Goal: Navigation & Orientation: Find specific page/section

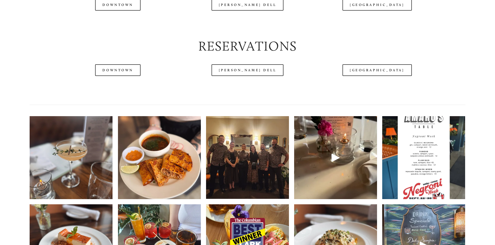
scroll to position [731, 0]
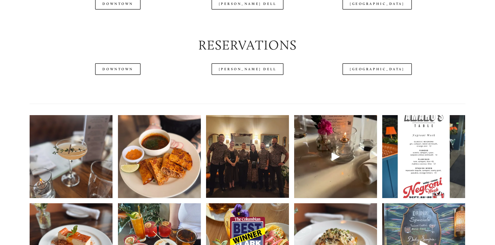
click at [257, 191] on img at bounding box center [247, 156] width 110 height 83
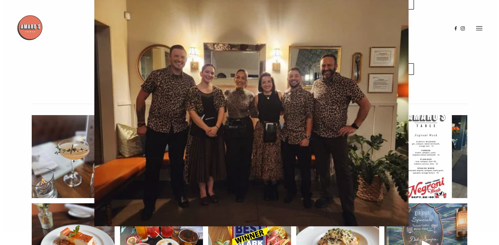
scroll to position [717, 0]
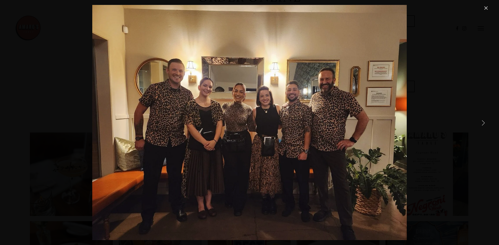
click at [484, 121] on link "Next Item" at bounding box center [482, 122] width 11 height 11
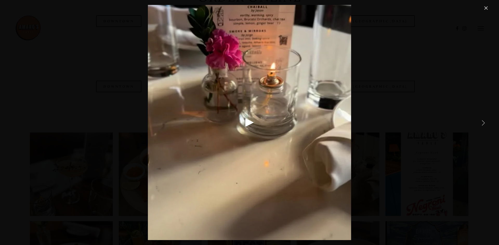
click at [484, 121] on link "Next Item" at bounding box center [482, 122] width 11 height 11
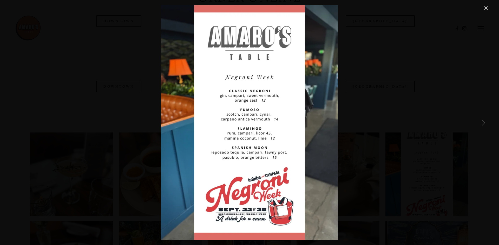
click at [484, 122] on link "Next Item" at bounding box center [482, 122] width 11 height 11
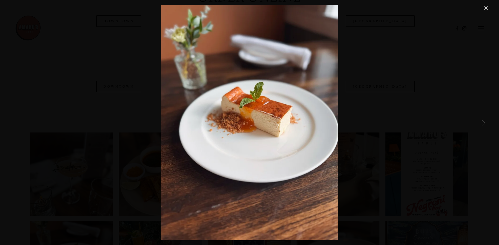
click at [484, 122] on link "Next Item" at bounding box center [482, 122] width 11 height 11
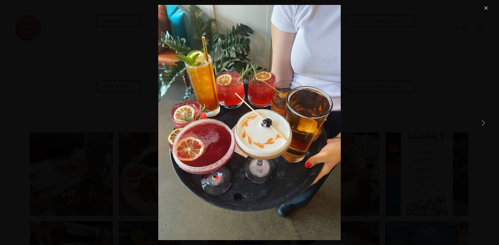
click at [484, 122] on link "Next Item" at bounding box center [482, 122] width 11 height 11
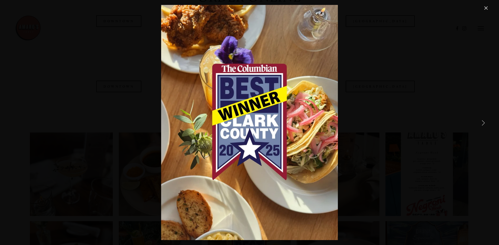
click at [484, 122] on link "Next Item" at bounding box center [482, 122] width 11 height 11
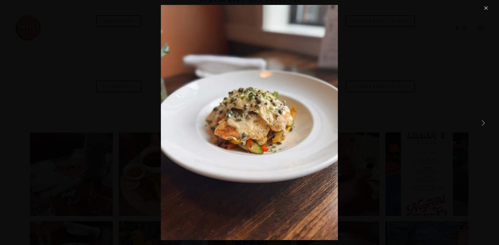
click at [483, 123] on link "Next Item" at bounding box center [482, 122] width 11 height 11
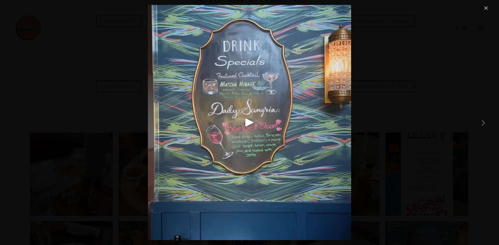
click at [483, 123] on link "Next Item" at bounding box center [482, 122] width 11 height 11
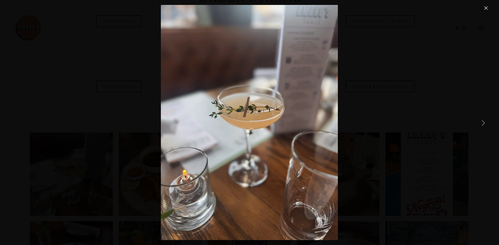
click at [483, 123] on link "Next Item" at bounding box center [482, 122] width 11 height 11
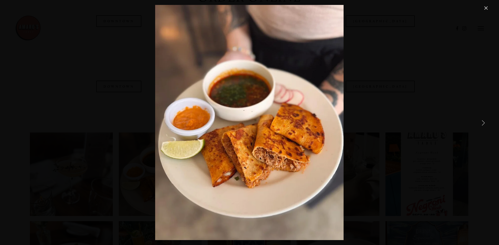
click at [483, 123] on link "Next Item" at bounding box center [482, 122] width 11 height 11
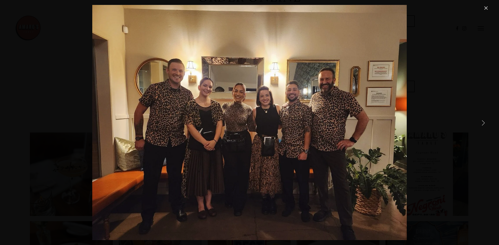
click at [483, 123] on link "Next Item" at bounding box center [482, 122] width 11 height 11
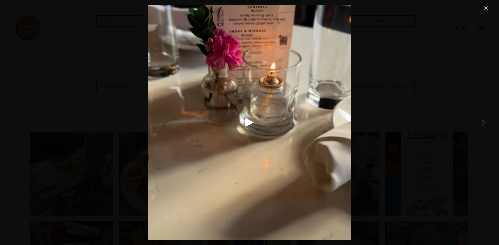
click at [483, 123] on link "Next Item" at bounding box center [482, 122] width 11 height 11
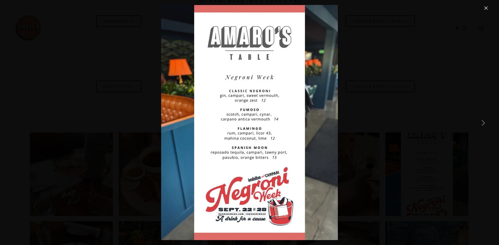
click at [483, 123] on link "Next Item" at bounding box center [482, 122] width 11 height 11
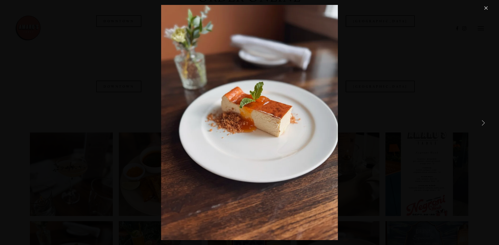
click at [483, 123] on link "Next Item" at bounding box center [482, 122] width 11 height 11
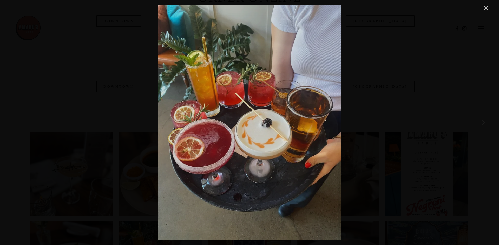
click at [483, 123] on link "Next Item" at bounding box center [482, 122] width 11 height 11
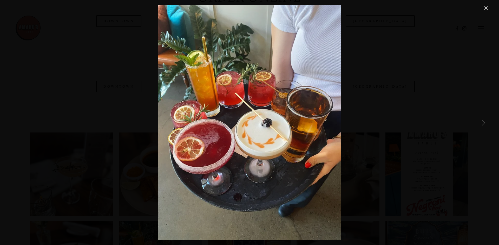
click at [483, 123] on link "Next Item" at bounding box center [482, 122] width 11 height 11
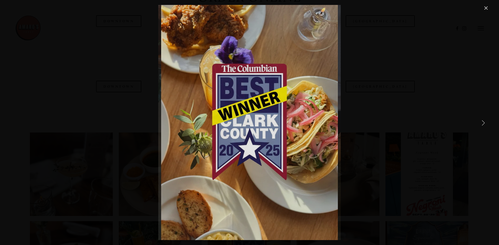
click at [483, 123] on link "Next Item" at bounding box center [482, 122] width 11 height 11
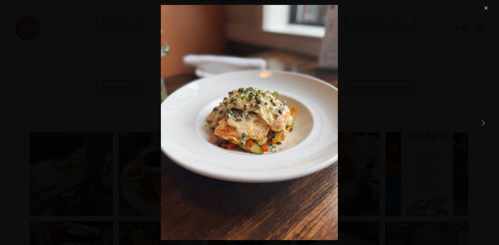
click at [483, 123] on link "Next Item" at bounding box center [482, 122] width 11 height 11
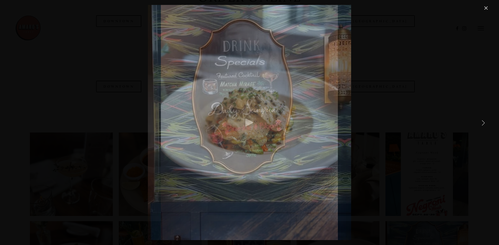
click at [483, 123] on link "Next Item" at bounding box center [482, 122] width 11 height 11
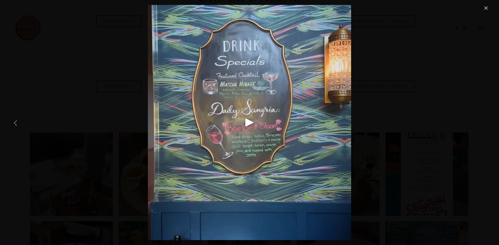
click at [16, 121] on link "Previous Item" at bounding box center [15, 122] width 11 height 11
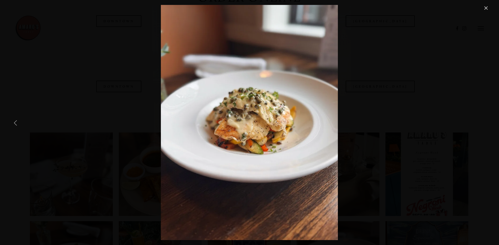
click at [16, 121] on link "Previous Item" at bounding box center [15, 122] width 11 height 11
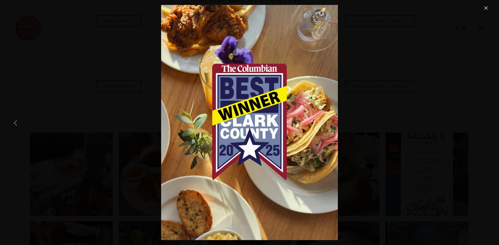
click at [16, 121] on link "Previous Item" at bounding box center [15, 122] width 11 height 11
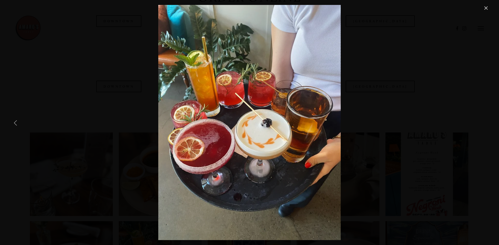
click at [16, 121] on link "Previous Item" at bounding box center [15, 122] width 11 height 11
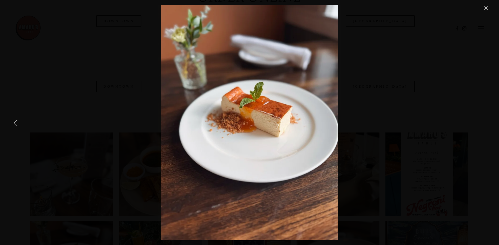
click at [16, 121] on link "Previous Item" at bounding box center [15, 122] width 11 height 11
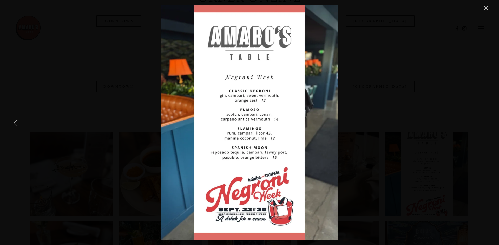
click at [16, 121] on link "Previous Item" at bounding box center [15, 122] width 11 height 11
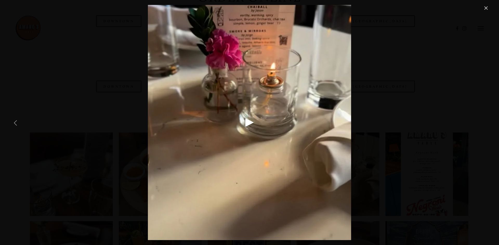
click at [16, 121] on link "Previous Item" at bounding box center [15, 122] width 11 height 11
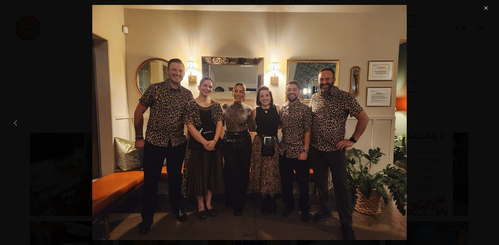
click at [16, 121] on link "Previous Item" at bounding box center [15, 122] width 11 height 11
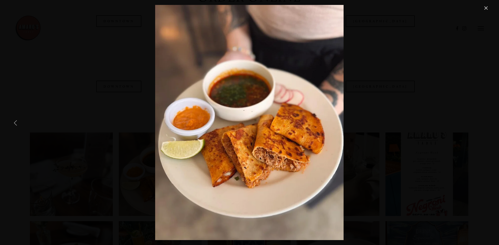
click at [16, 121] on link "Previous Item" at bounding box center [15, 122] width 11 height 11
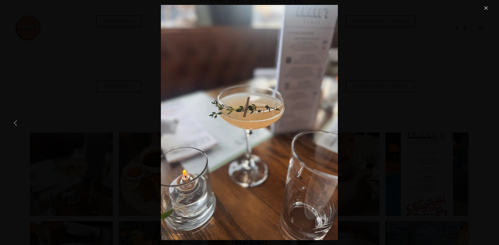
click at [16, 121] on link "Previous Item" at bounding box center [15, 122] width 11 height 11
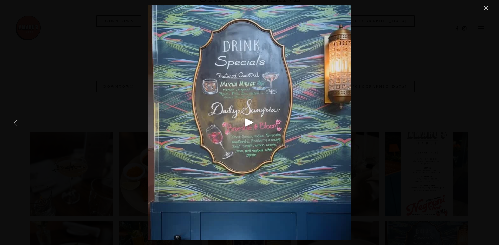
click at [16, 121] on link "Previous Item" at bounding box center [15, 122] width 11 height 11
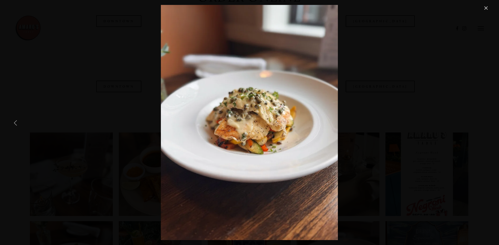
click at [16, 121] on link "Previous Item" at bounding box center [15, 122] width 11 height 11
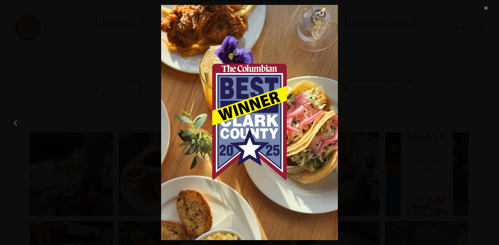
click at [16, 121] on link "Previous Item" at bounding box center [15, 122] width 11 height 11
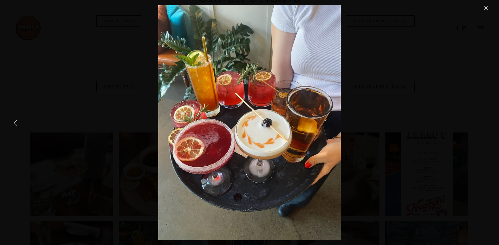
click at [16, 121] on link "Previous Item" at bounding box center [15, 122] width 11 height 11
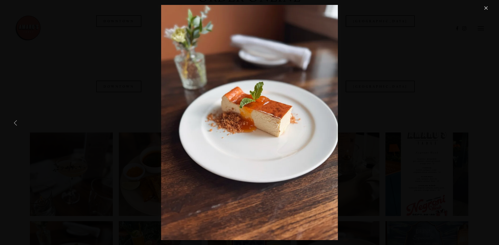
click at [16, 121] on link "Previous Item" at bounding box center [15, 122] width 11 height 11
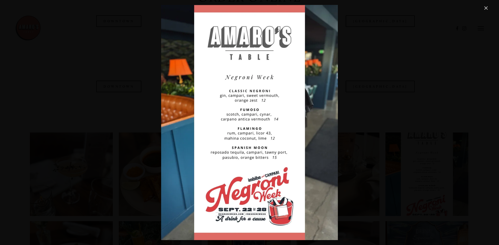
click at [487, 8] on link "Close" at bounding box center [486, 8] width 6 height 6
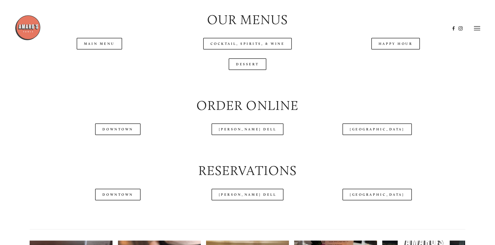
scroll to position [605, 0]
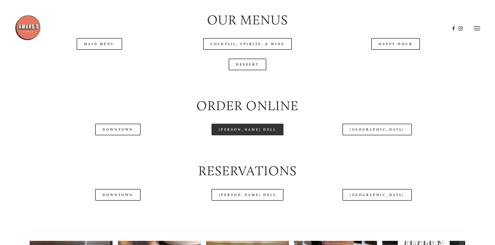
click at [246, 136] on link "[PERSON_NAME] Dell" at bounding box center [247, 130] width 72 height 12
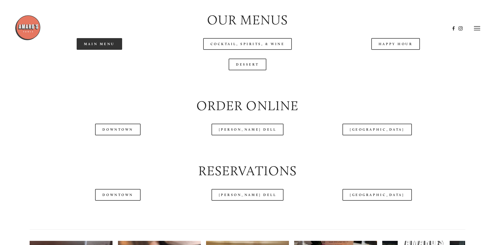
click at [98, 50] on link "Main Menu" at bounding box center [99, 44] width 45 height 12
